Goal: Task Accomplishment & Management: Manage account settings

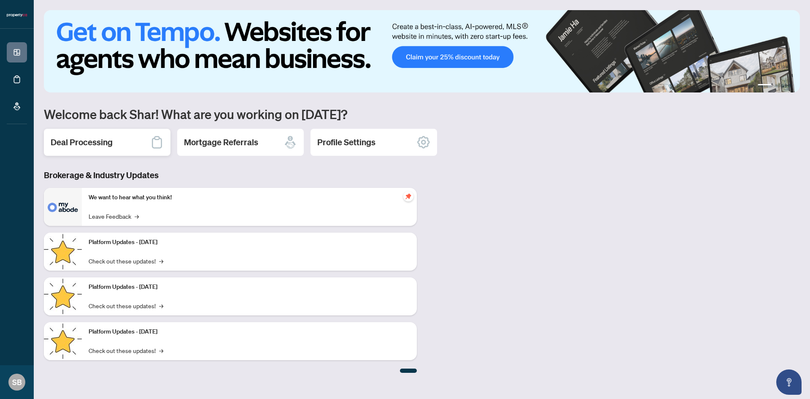
click at [111, 144] on h2 "Deal Processing" at bounding box center [82, 142] width 62 height 12
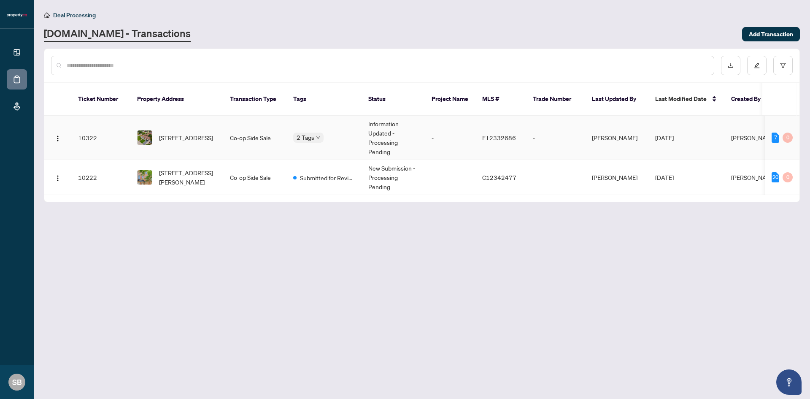
click at [483, 134] on span "E12332686" at bounding box center [499, 138] width 34 height 8
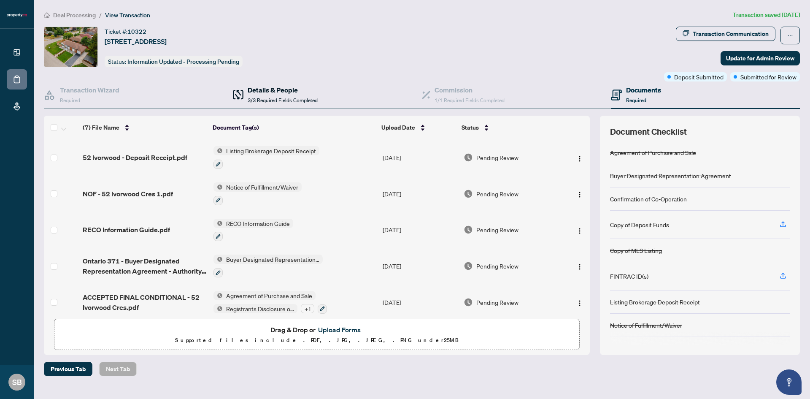
click at [310, 93] on h4 "Details & People" at bounding box center [283, 90] width 70 height 10
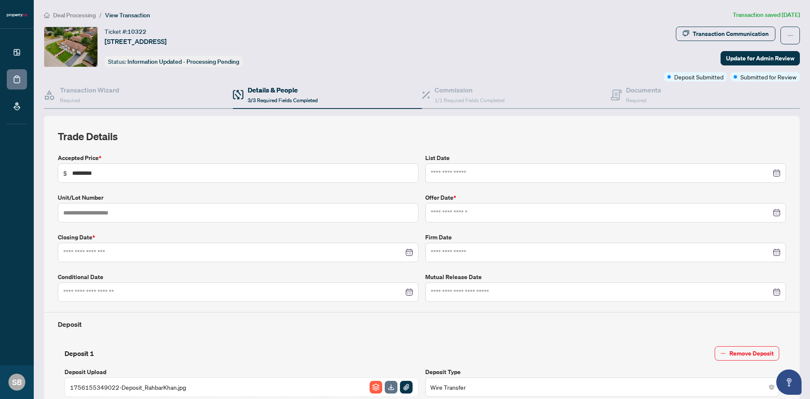
type input "**********"
click at [618, 93] on div "Documents Required" at bounding box center [636, 95] width 50 height 20
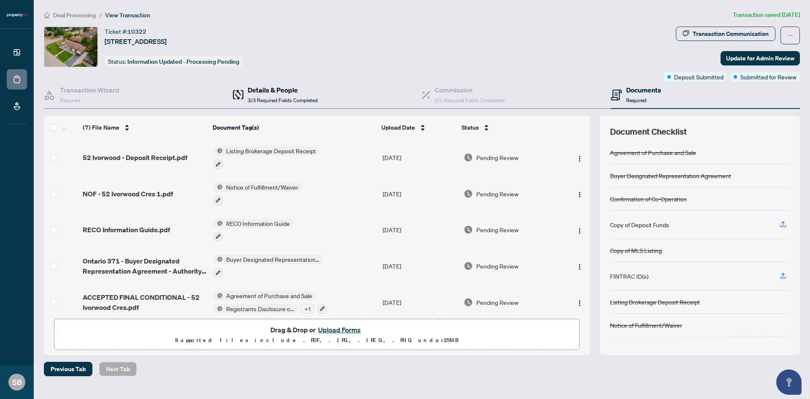
click at [278, 94] on h4 "Details & People" at bounding box center [283, 90] width 70 height 10
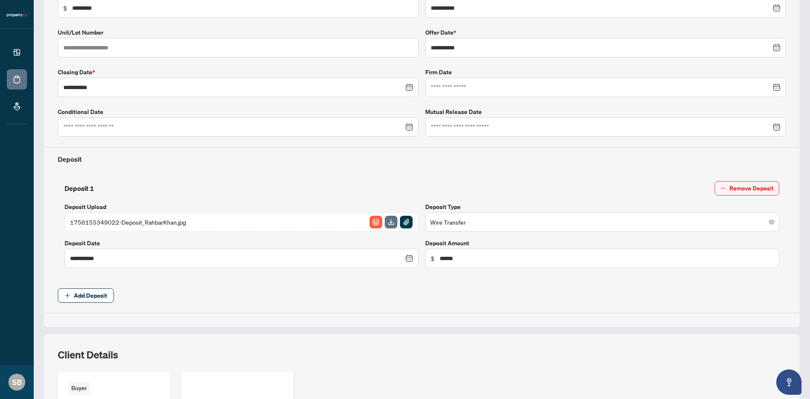
scroll to position [169, 0]
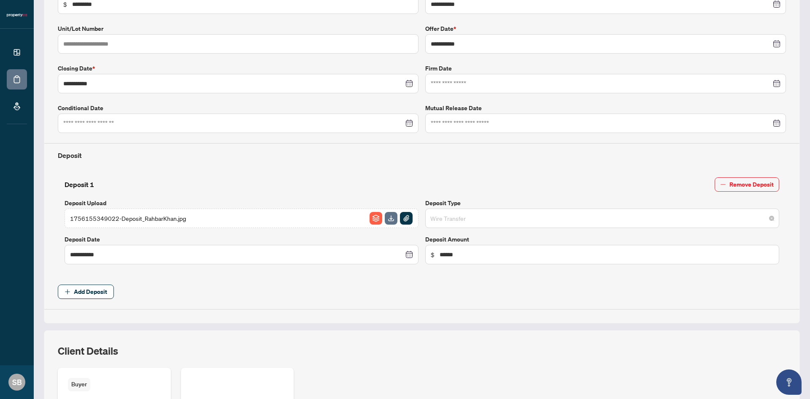
click at [457, 221] on span "Wire Transfer" at bounding box center [602, 218] width 344 height 16
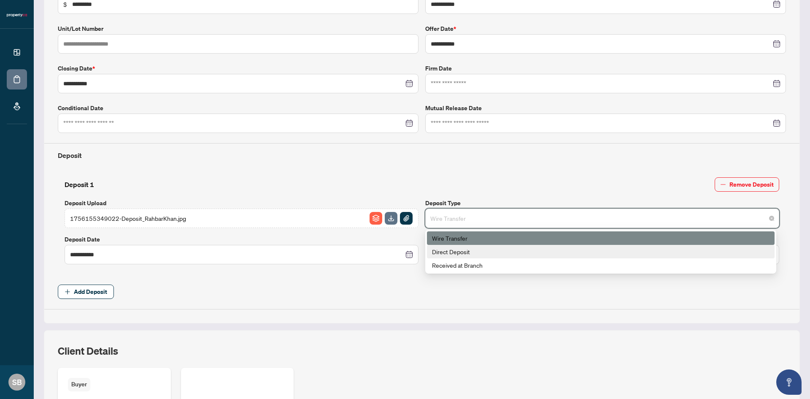
click at [459, 252] on div "Direct Deposit" at bounding box center [600, 251] width 337 height 9
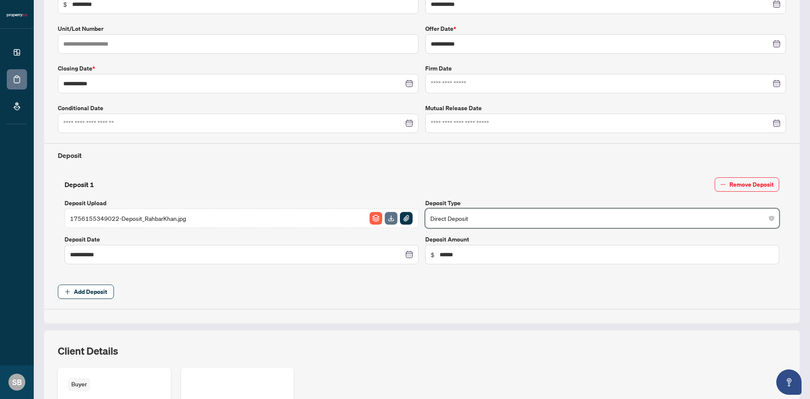
click at [459, 297] on span "Add Deposit" at bounding box center [422, 291] width 728 height 14
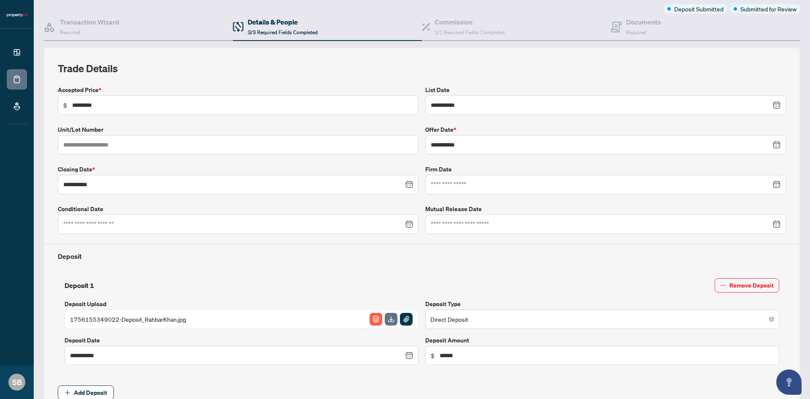
scroll to position [0, 0]
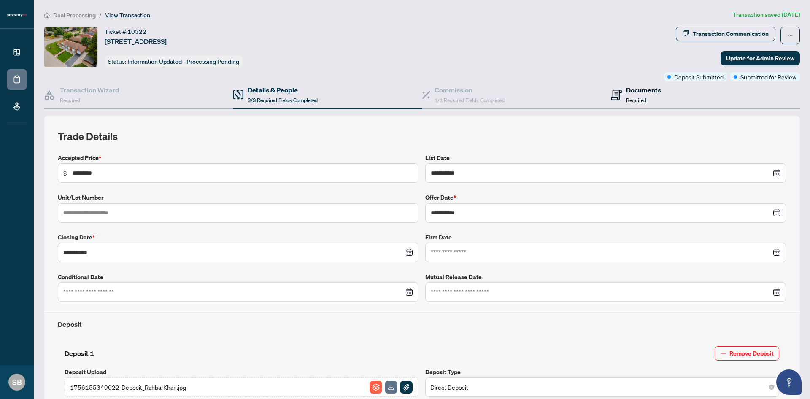
click at [611, 88] on span at bounding box center [616, 95] width 11 height 20
